Goal: Transaction & Acquisition: Purchase product/service

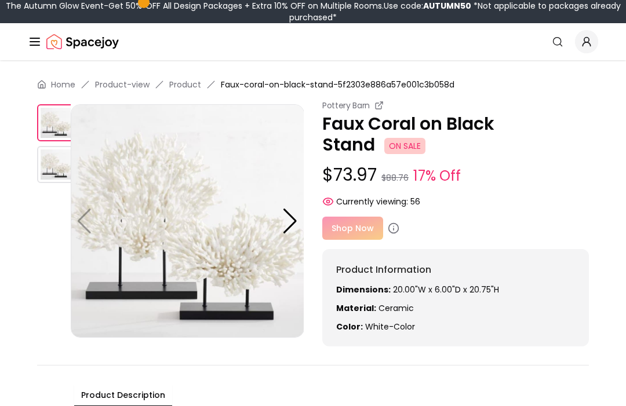
click at [346, 230] on div "Shop Now" at bounding box center [455, 228] width 266 height 23
click at [357, 229] on div "Shop Now" at bounding box center [455, 228] width 266 height 23
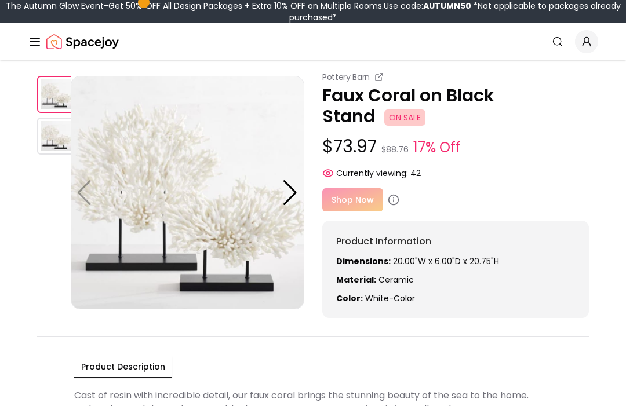
scroll to position [28, 0]
click at [343, 193] on div "Shop Now" at bounding box center [455, 200] width 266 height 23
click at [348, 198] on div "Shop Now" at bounding box center [455, 200] width 266 height 23
click at [334, 183] on div "Pottery Barn Faux Coral on Black Stand ON SALE $73.97 $88.76 17% Off Currently …" at bounding box center [455, 195] width 266 height 247
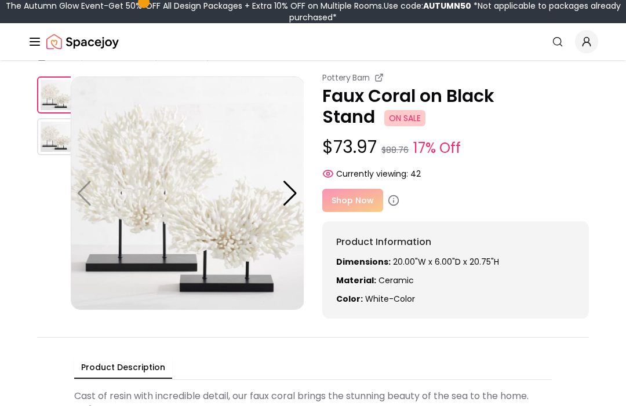
click at [334, 183] on div "Pottery Barn Faux Coral on Black Stand ON SALE $73.97 $88.76 17% Off Currently …" at bounding box center [455, 195] width 266 height 247
